Goal: Use online tool/utility

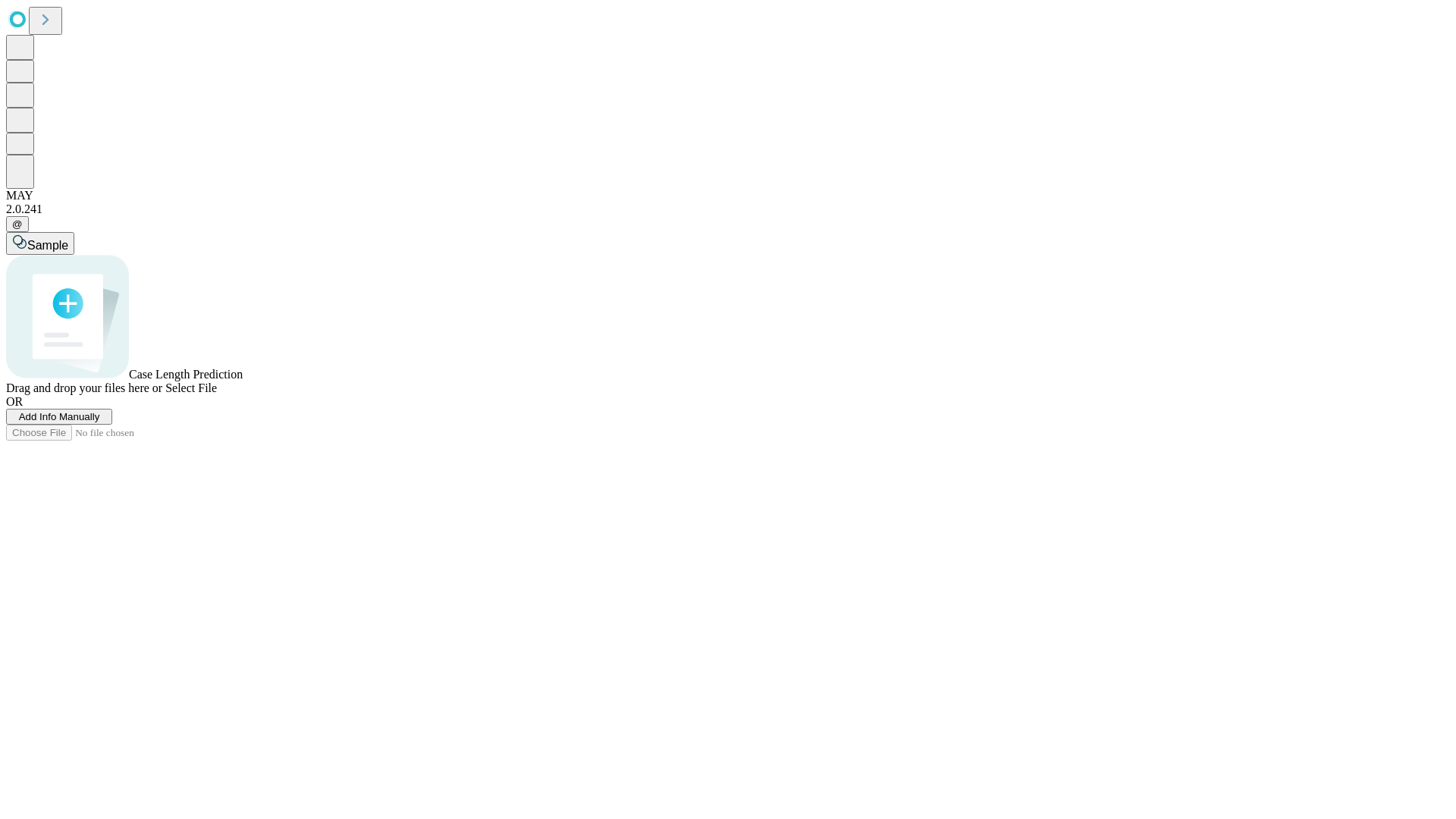
click at [100, 422] on span "Add Info Manually" at bounding box center [59, 416] width 81 height 12
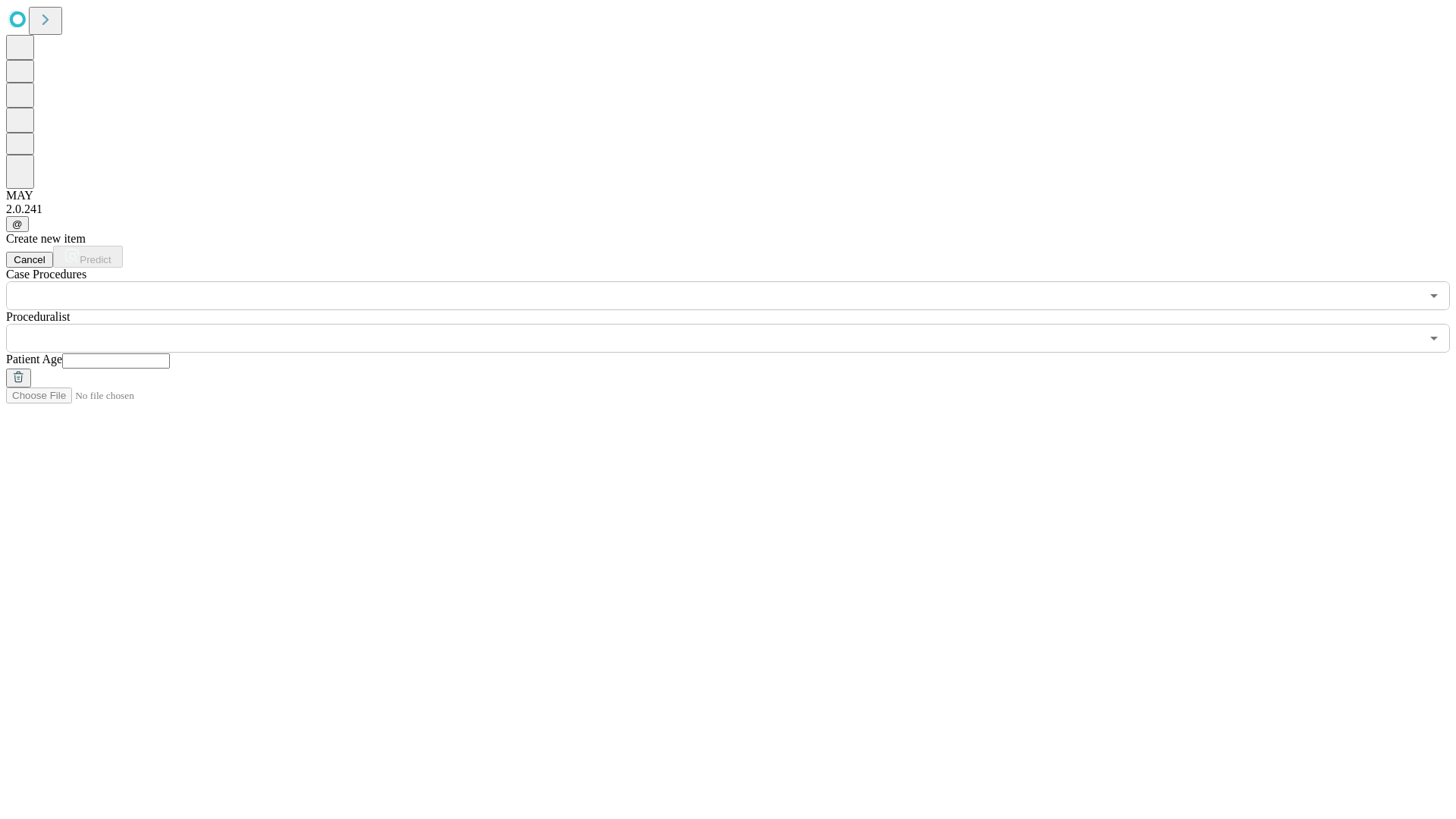
click at [170, 354] on input "text" at bounding box center [115, 361] width 107 height 15
type input "**"
click at [738, 324] on input "text" at bounding box center [713, 338] width 1414 height 29
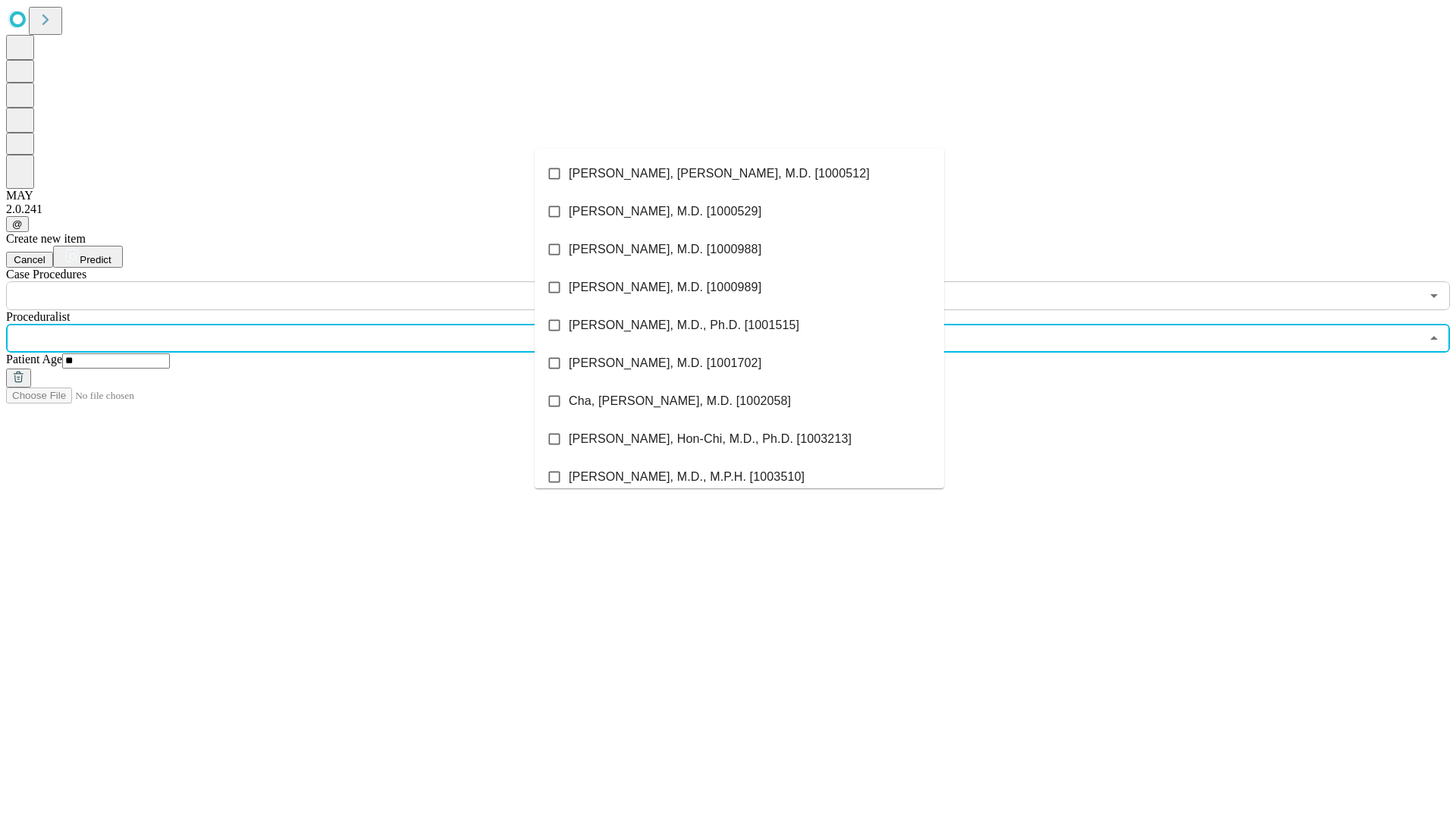
click at [739, 174] on li "[PERSON_NAME], [PERSON_NAME], M.D. [1000512]" at bounding box center [738, 174] width 409 height 38
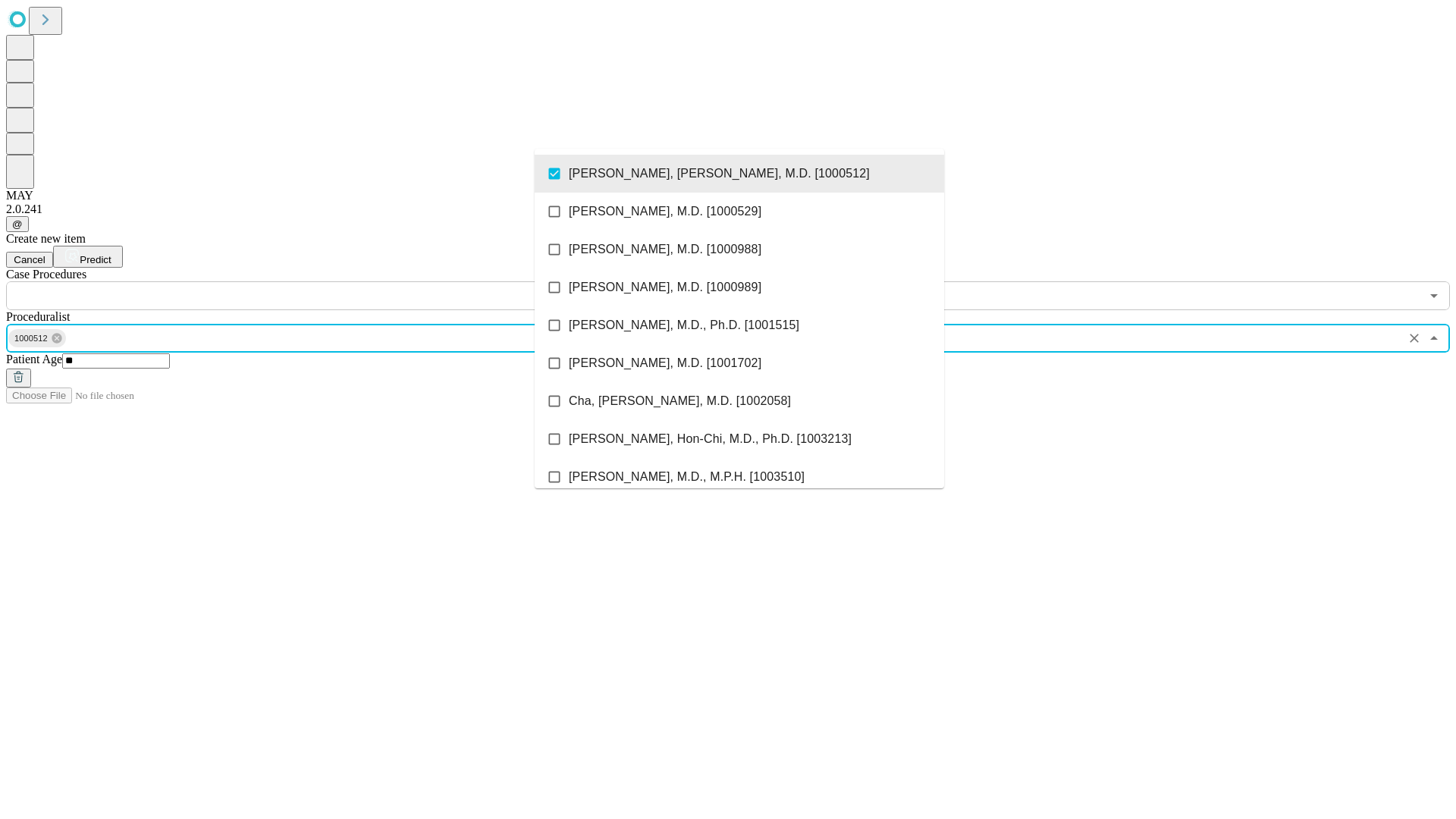
click at [319, 281] on input "text" at bounding box center [713, 295] width 1414 height 29
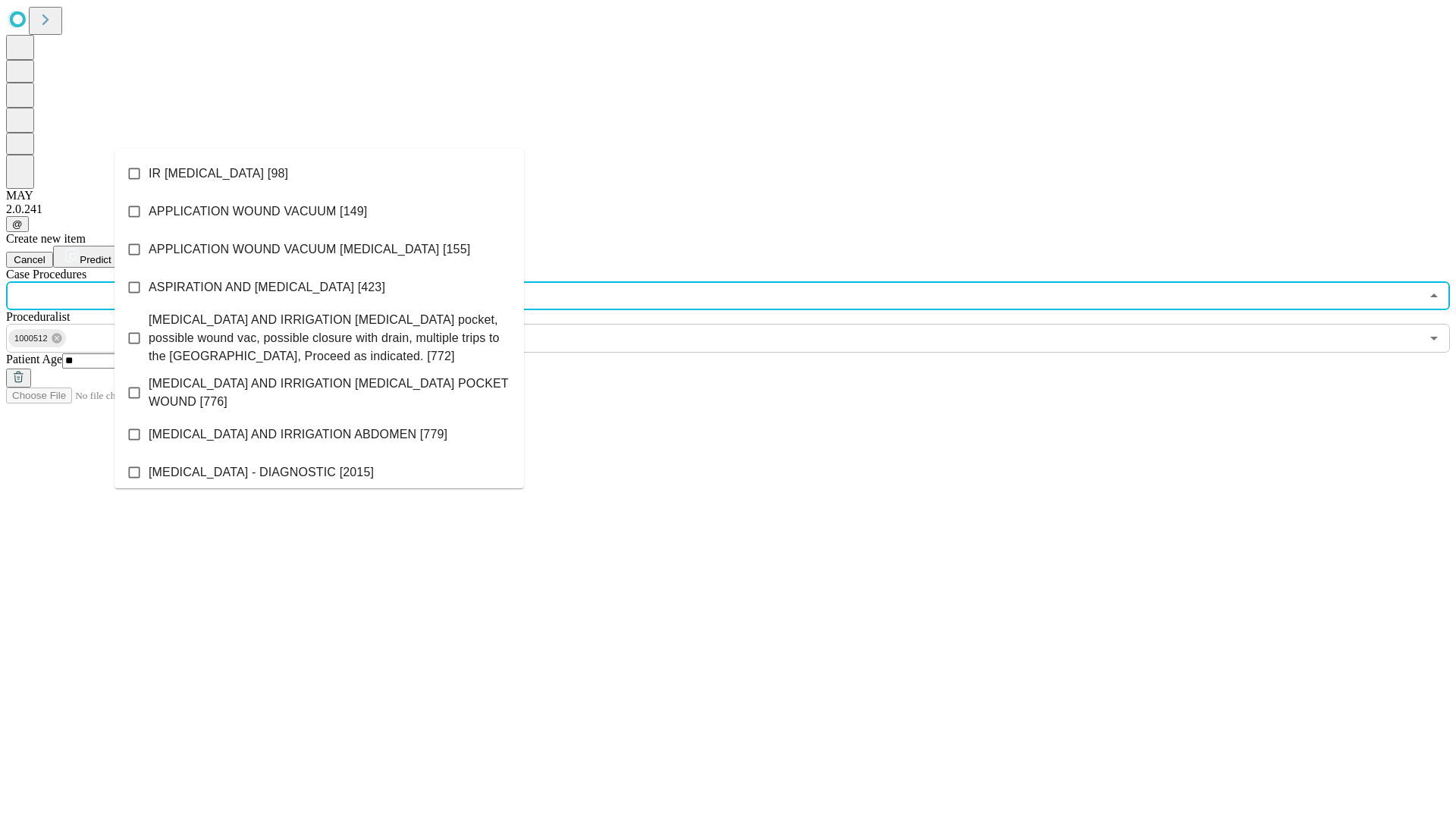
click at [319, 174] on li "IR [MEDICAL_DATA] [98]" at bounding box center [319, 174] width 409 height 38
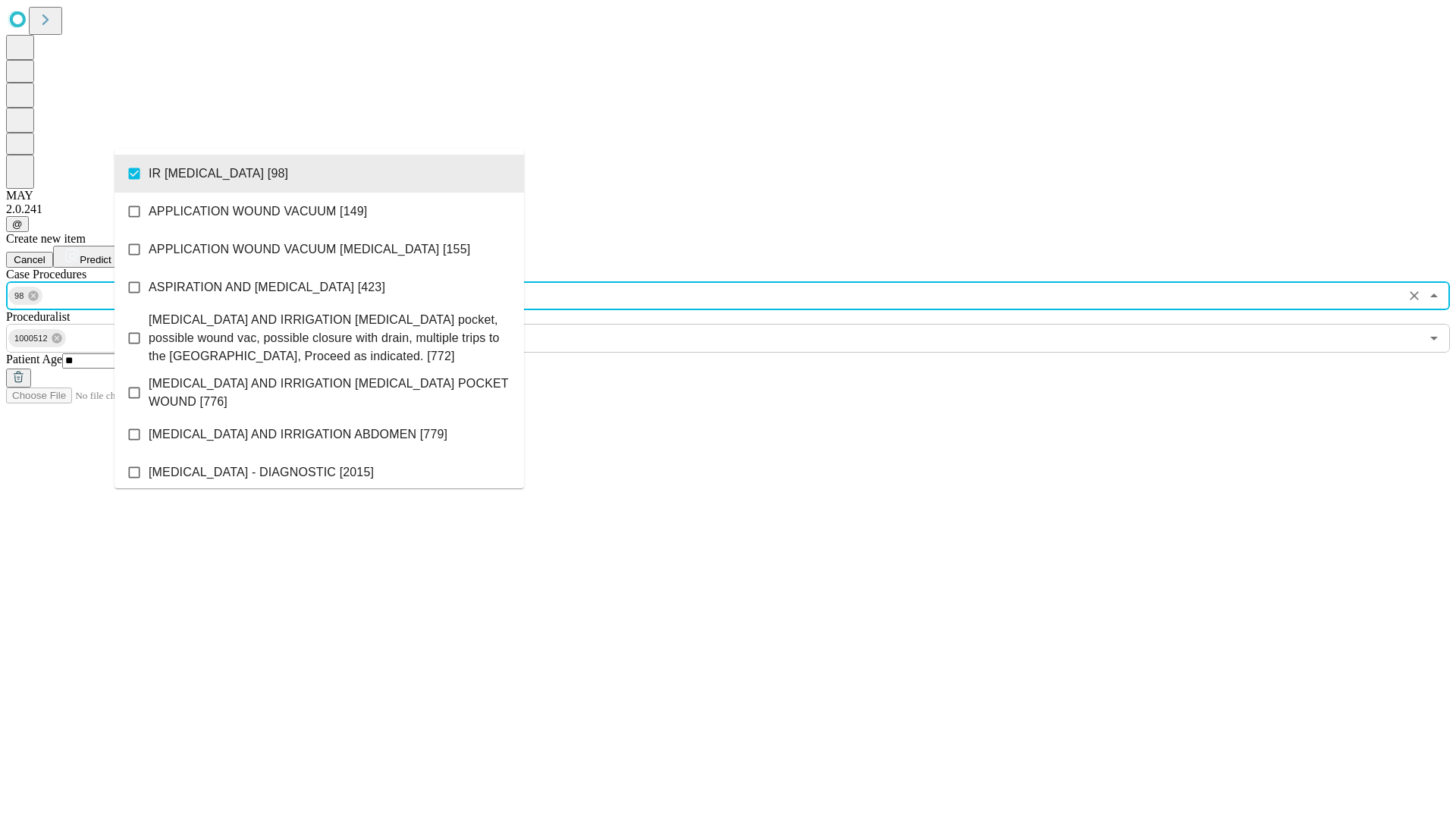
click at [111, 254] on span "Predict" at bounding box center [95, 260] width 31 height 12
